Goal: Check status: Check status

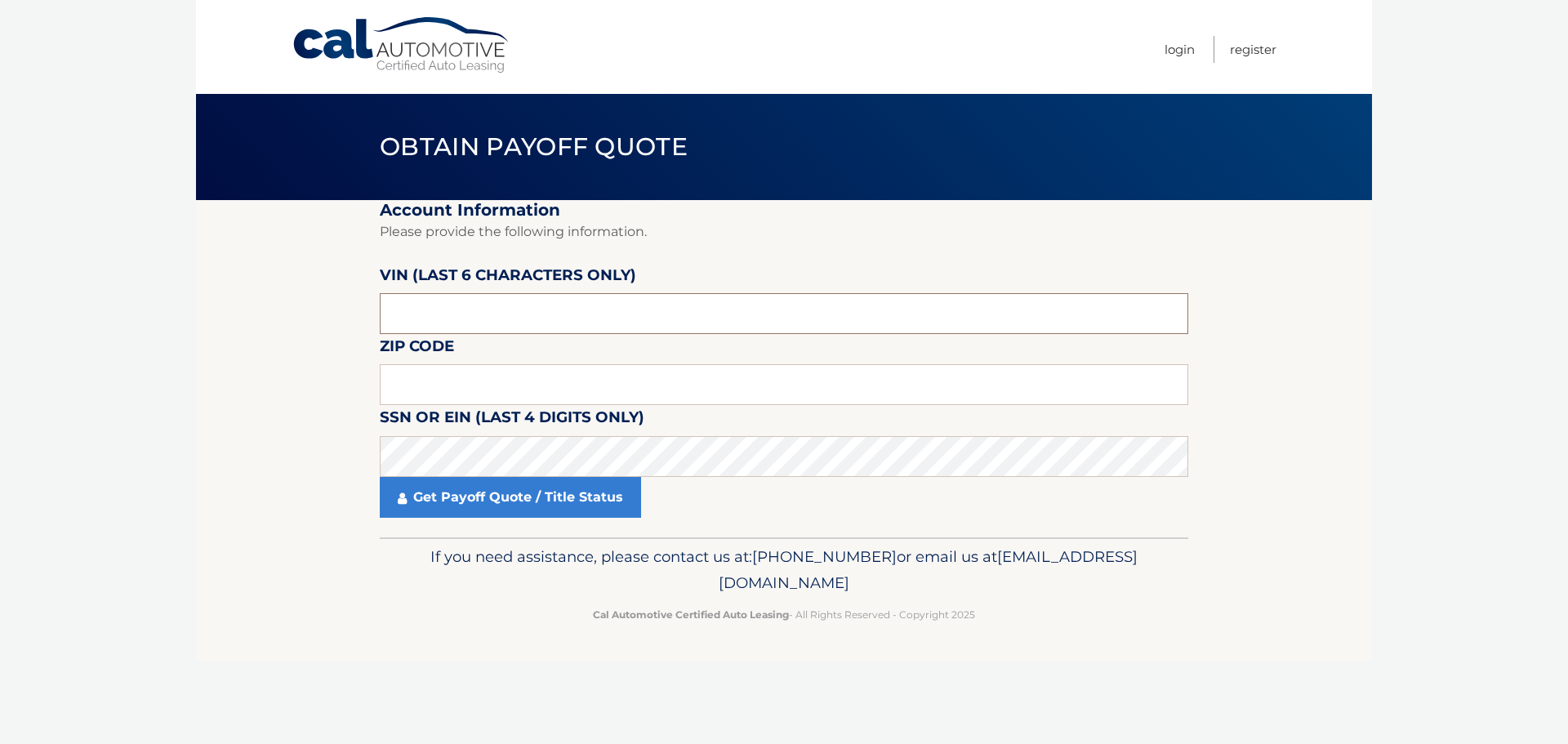
click at [470, 318] on input "text" at bounding box center [784, 314] width 809 height 41
paste input "361391"
type input "361391"
click at [453, 389] on input "text" at bounding box center [784, 385] width 809 height 41
type input "11725"
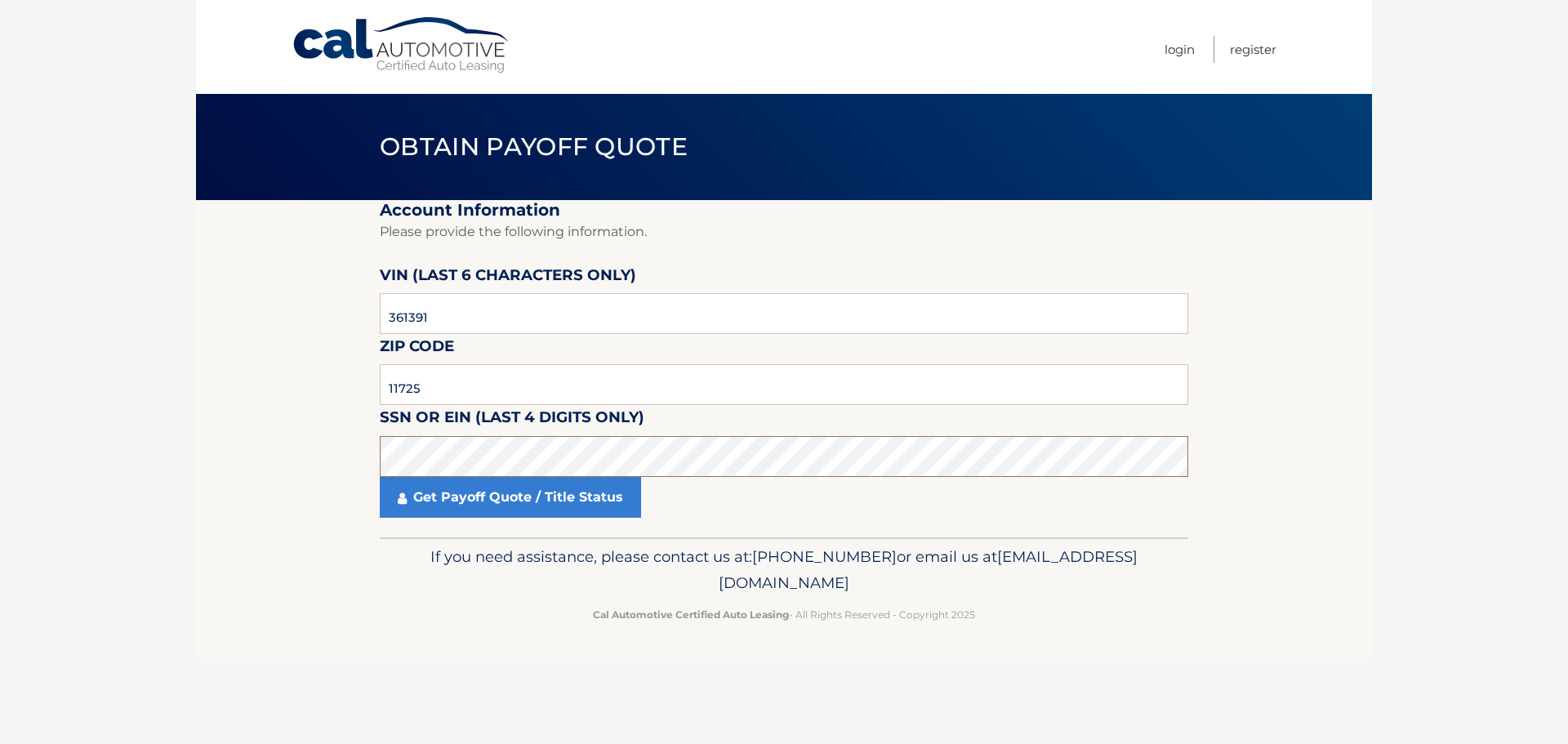
click button "For Originating Dealer" at bounding box center [0, 0] width 0 height 0
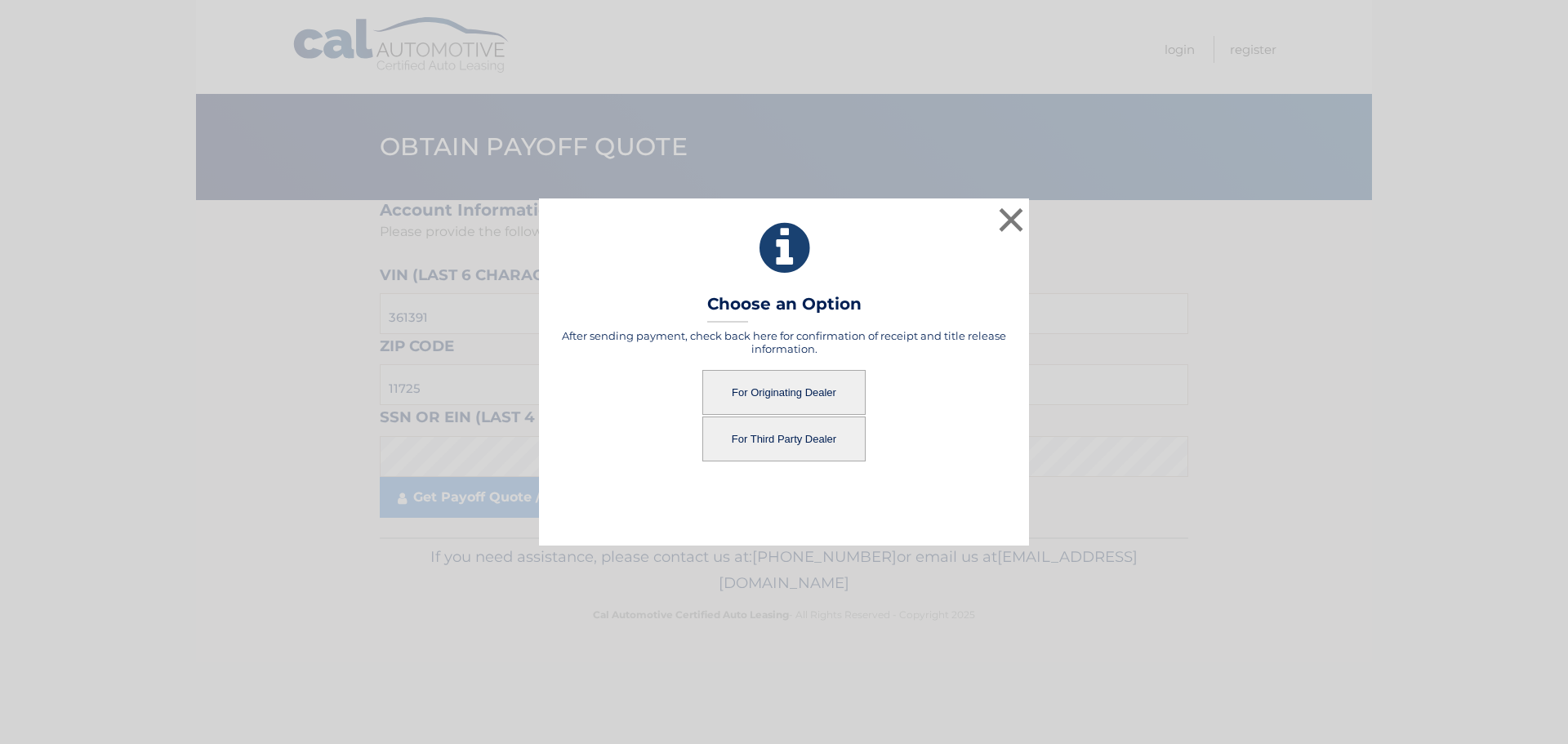
click at [755, 392] on button "For Originating Dealer" at bounding box center [784, 393] width 164 height 45
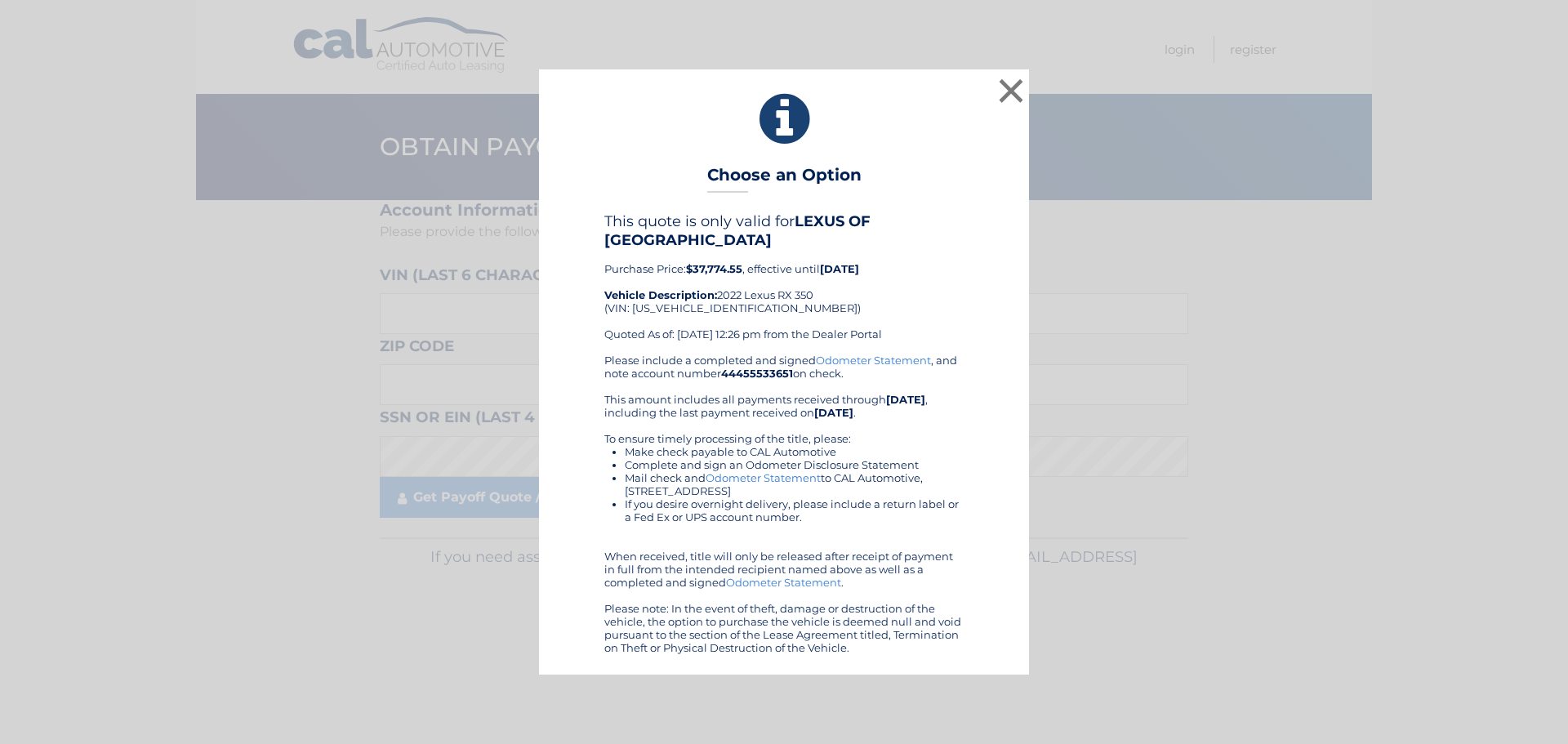
drag, startPoint x: 745, startPoint y: 269, endPoint x: 605, endPoint y: 264, distance: 140.1
click at [605, 264] on div "This quote is only valid for LEXUS OF SMITHTOWN Purchase Price: $37,774.55 , ef…" at bounding box center [784, 282] width 360 height 140
copy div "Purchase Price: $37,774.55"
click at [1009, 95] on button "×" at bounding box center [1011, 90] width 33 height 33
